Goal: Transaction & Acquisition: Purchase product/service

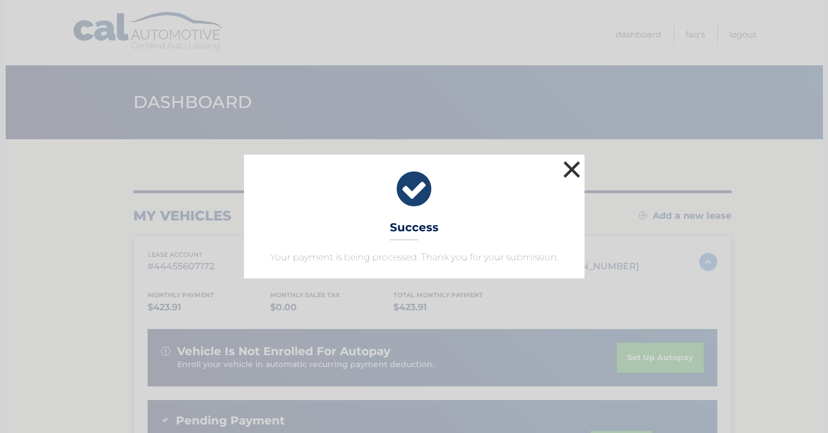
click at [575, 171] on button "×" at bounding box center [572, 169] width 23 height 23
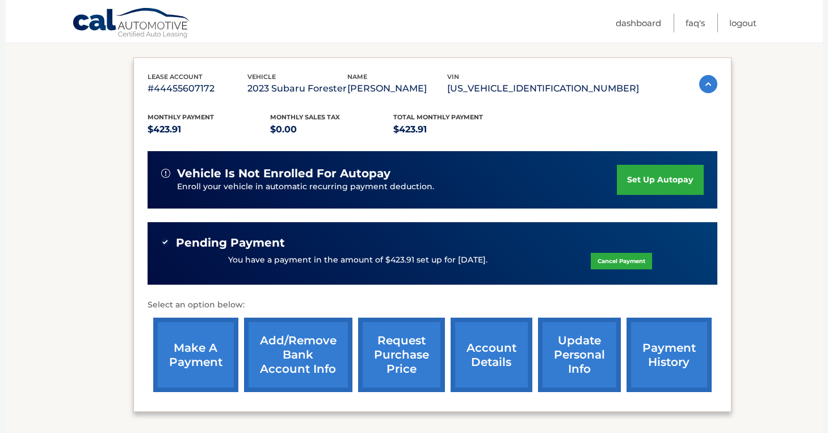
scroll to position [207, 0]
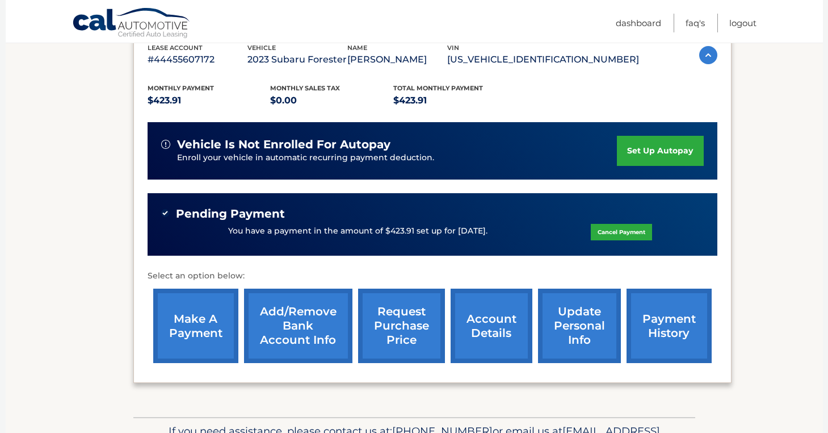
click at [197, 317] on link "make a payment" at bounding box center [195, 325] width 85 height 74
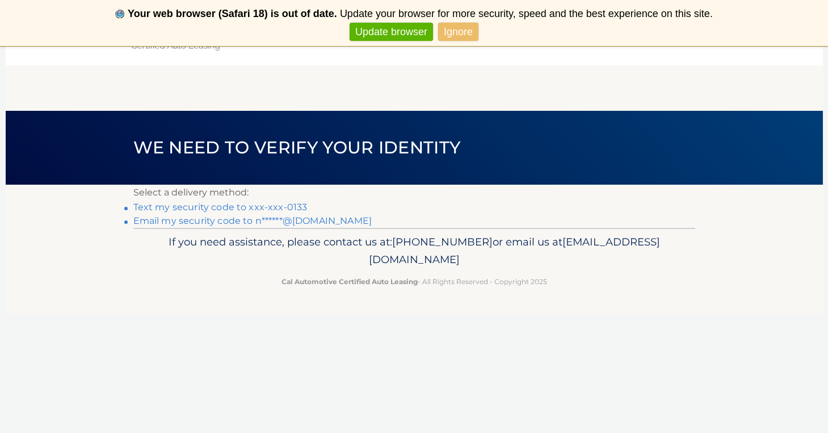
click at [281, 208] on link "Text my security code to xxx-xxx-0133" at bounding box center [220, 207] width 174 height 11
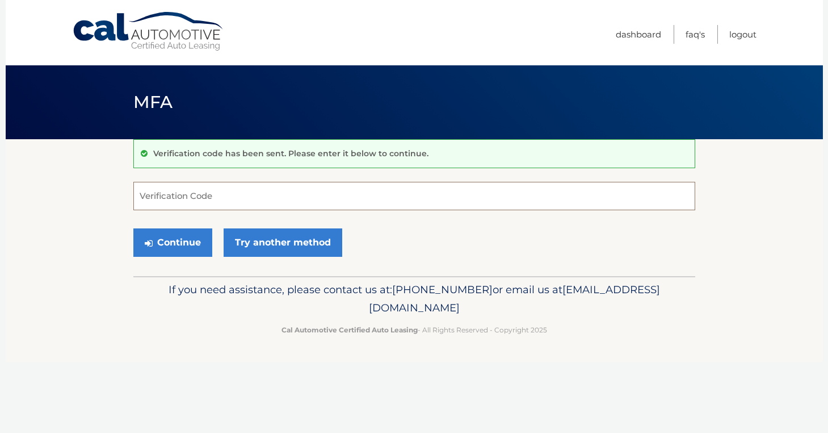
click at [231, 200] on input "Verification Code" at bounding box center [414, 196] width 562 height 28
type input "222305"
click at [176, 240] on button "Continue" at bounding box center [172, 242] width 79 height 28
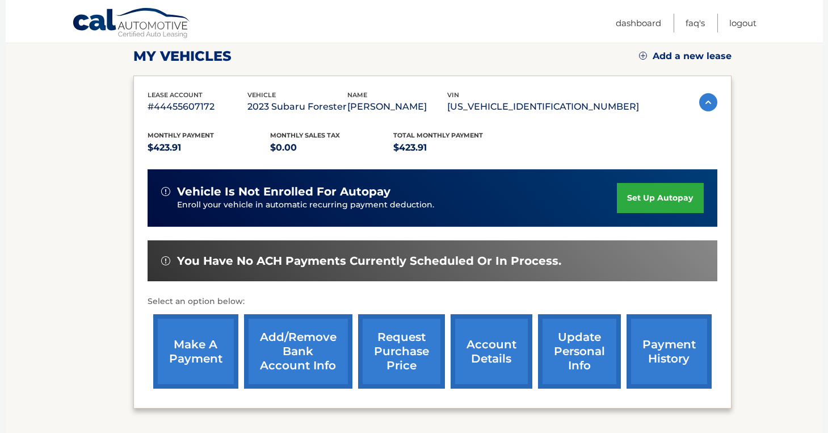
scroll to position [160, 0]
click at [175, 363] on link "make a payment" at bounding box center [195, 351] width 85 height 74
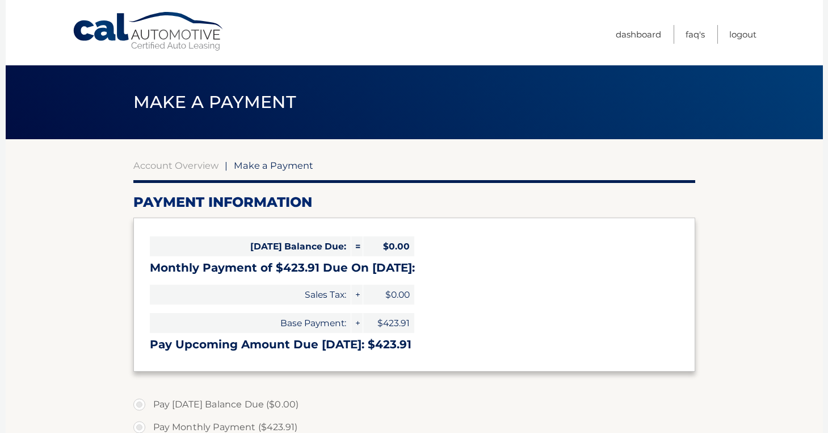
select select "ZWVlMmZmZDItZGMyOS00ZDdjLWI0YWUtYjhjMDRlODllNjU4"
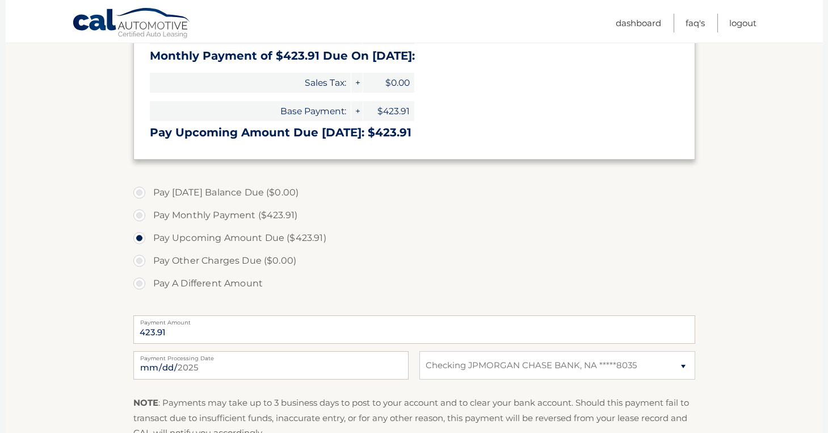
scroll to position [212, 0]
click at [140, 213] on label "Pay Monthly Payment ($423.91)" at bounding box center [414, 214] width 562 height 23
click at [140, 213] on input "Pay Monthly Payment ($423.91)" at bounding box center [143, 212] width 11 height 18
radio input "true"
click at [141, 238] on label "Pay Upcoming Amount Due ($423.91)" at bounding box center [414, 237] width 562 height 23
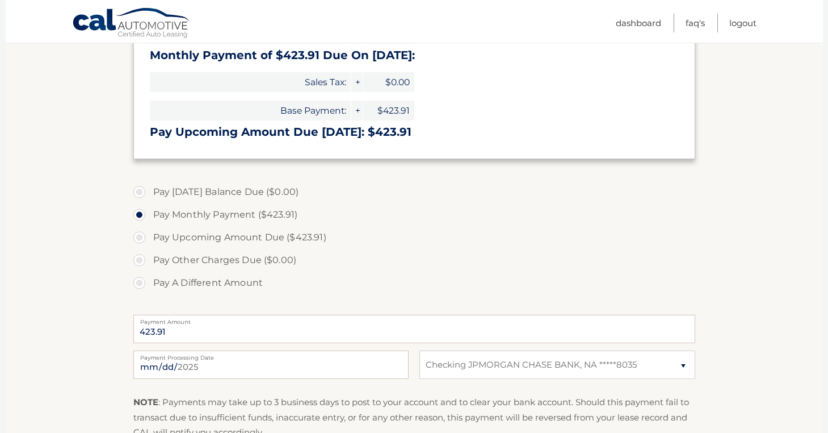
click at [141, 238] on input "Pay Upcoming Amount Due ($423.91)" at bounding box center [143, 235] width 11 height 18
radio input "true"
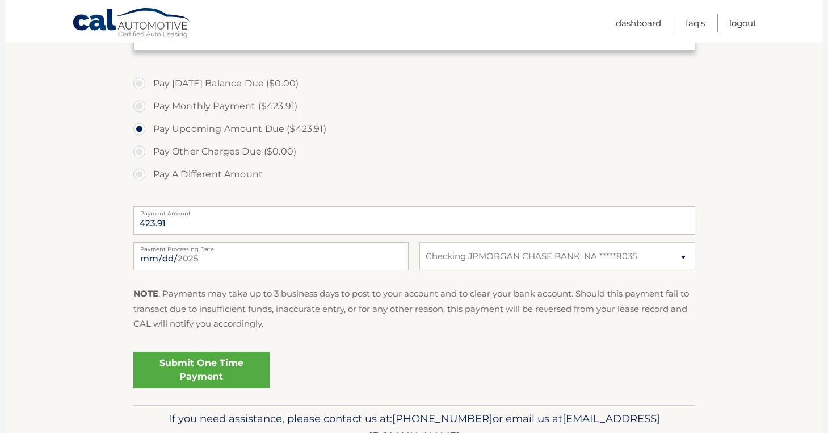
scroll to position [324, 0]
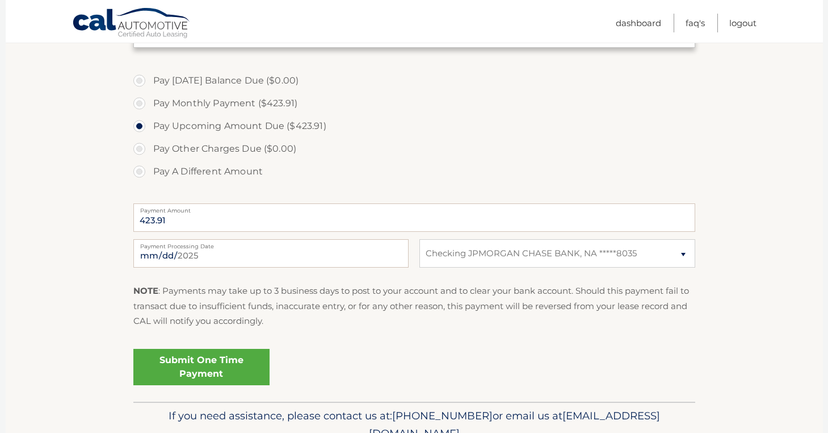
click at [228, 372] on link "Submit One Time Payment" at bounding box center [201, 367] width 136 height 36
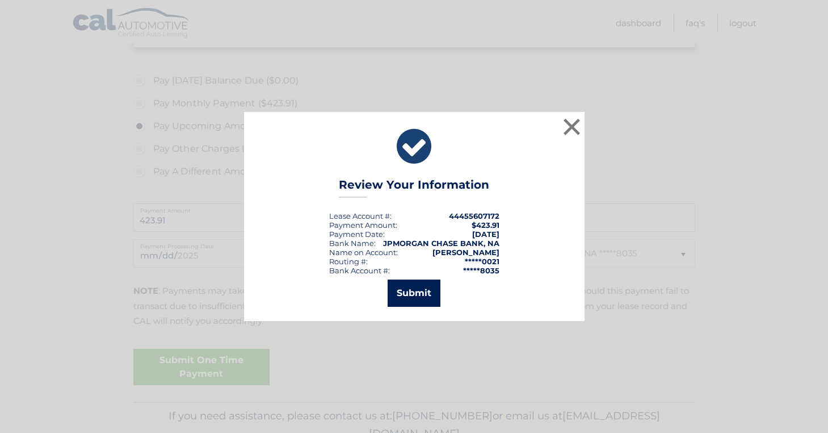
click at [414, 294] on button "Submit" at bounding box center [414, 292] width 53 height 27
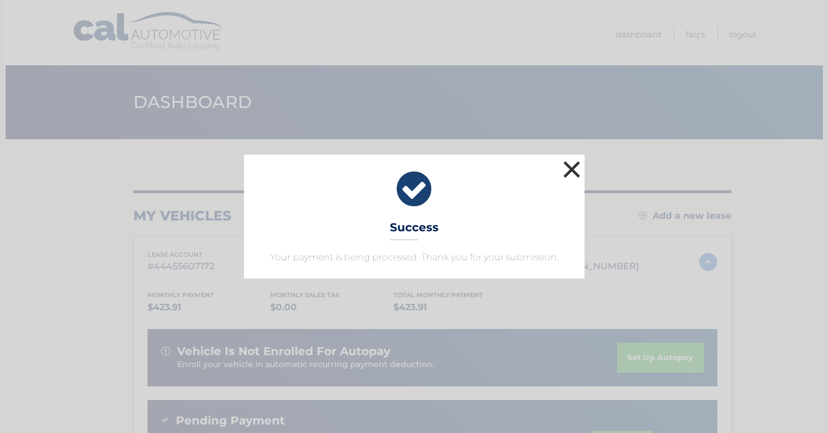
click at [569, 171] on button "×" at bounding box center [572, 169] width 23 height 23
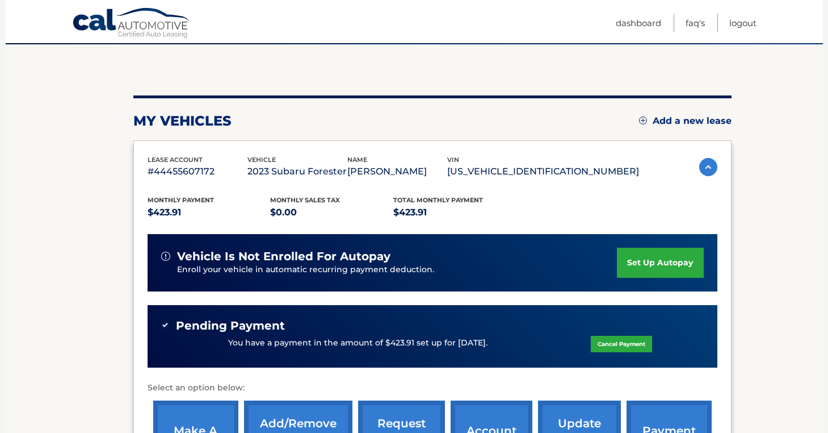
scroll to position [96, 0]
